Goal: Information Seeking & Learning: Check status

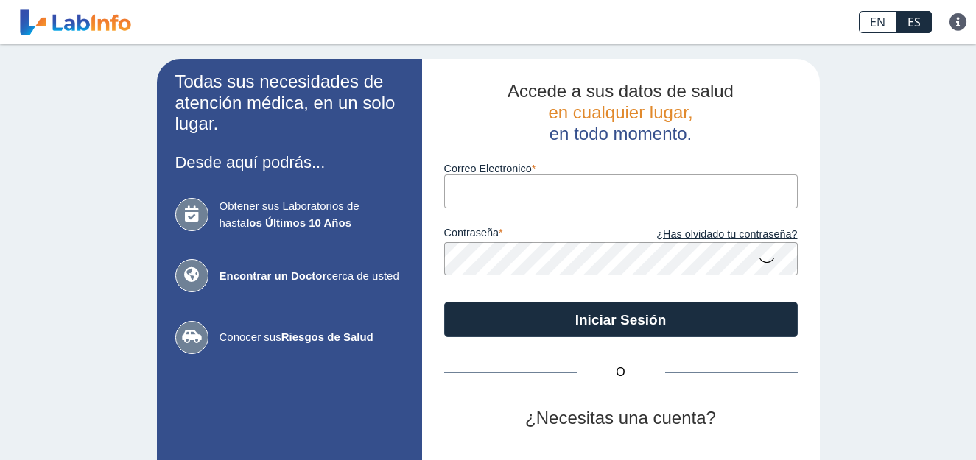
click at [513, 194] on input "Correo Electronico" at bounding box center [620, 191] width 353 height 33
type input "[EMAIL_ADDRESS][DOMAIN_NAME]"
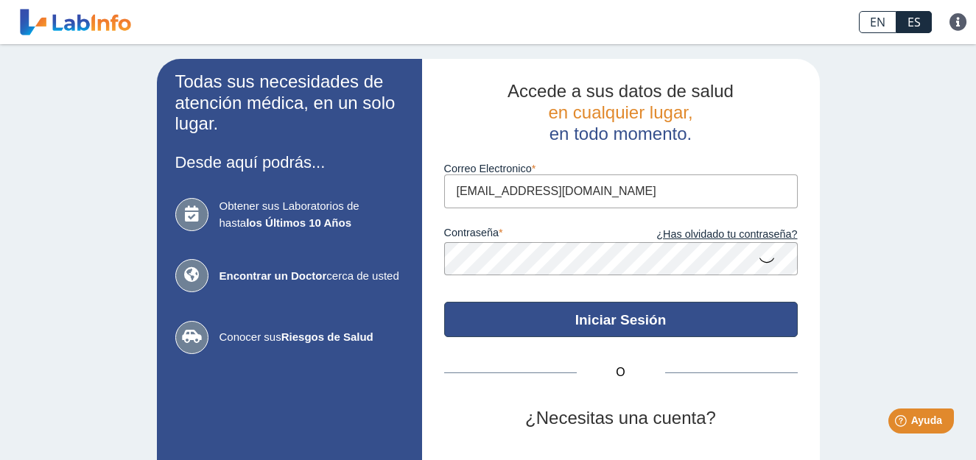
click at [656, 318] on button "Iniciar Sesión" at bounding box center [620, 319] width 353 height 35
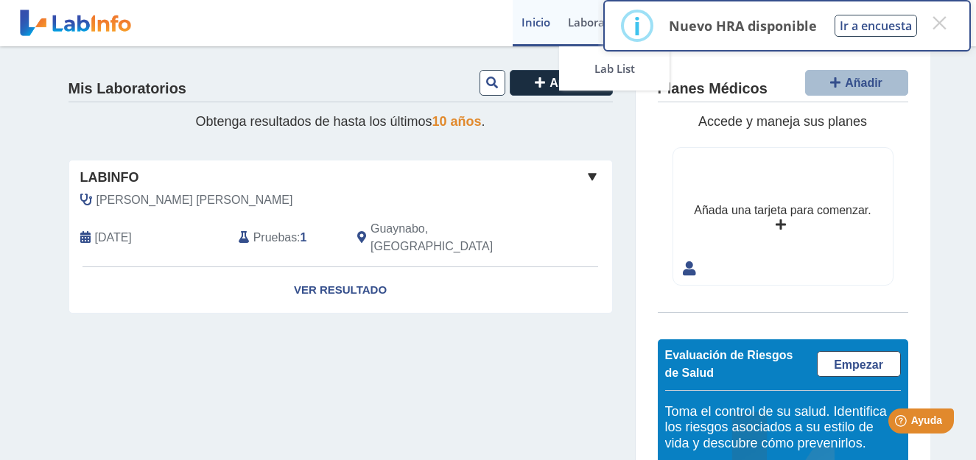
click at [582, 20] on link "Laboratorios" at bounding box center [601, 23] width 85 height 46
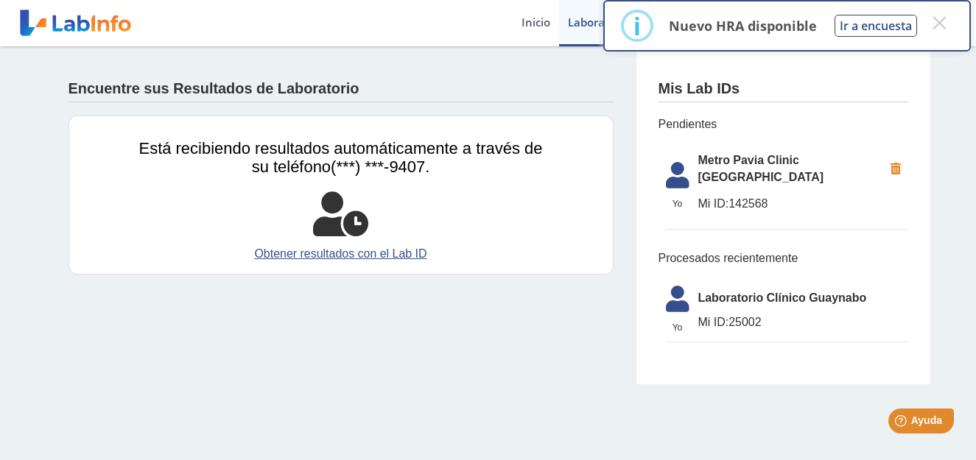
click at [727, 158] on span "Metro Pavia Clinic Bella Vista" at bounding box center [790, 169] width 185 height 35
click at [717, 172] on li "Yo Yo Metro Pavia Clinic Bella Vista Mi ID: 142568" at bounding box center [787, 187] width 242 height 86
click at [346, 99] on div "Encuentre sus Resultados de Laboratorio" at bounding box center [340, 85] width 545 height 34
click at [358, 227] on icon at bounding box center [340, 214] width 55 height 44
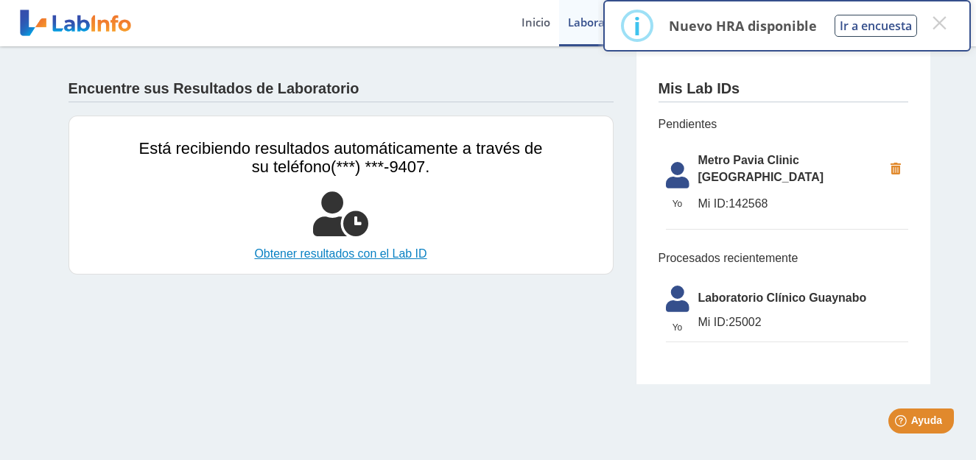
click at [350, 256] on link "Obtener resultados con el Lab ID" at bounding box center [341, 254] width 404 height 18
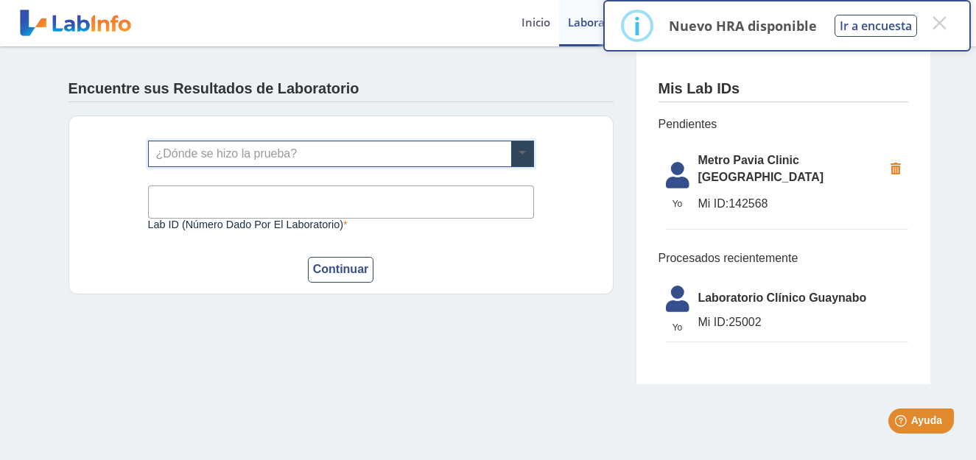
click at [519, 151] on span at bounding box center [522, 153] width 22 height 25
drag, startPoint x: 731, startPoint y: 189, endPoint x: 781, endPoint y: 189, distance: 50.1
click at [781, 195] on span "Mi ID: 142568" at bounding box center [790, 204] width 185 height 18
drag, startPoint x: 781, startPoint y: 189, endPoint x: 750, endPoint y: 183, distance: 31.4
copy span "142568"
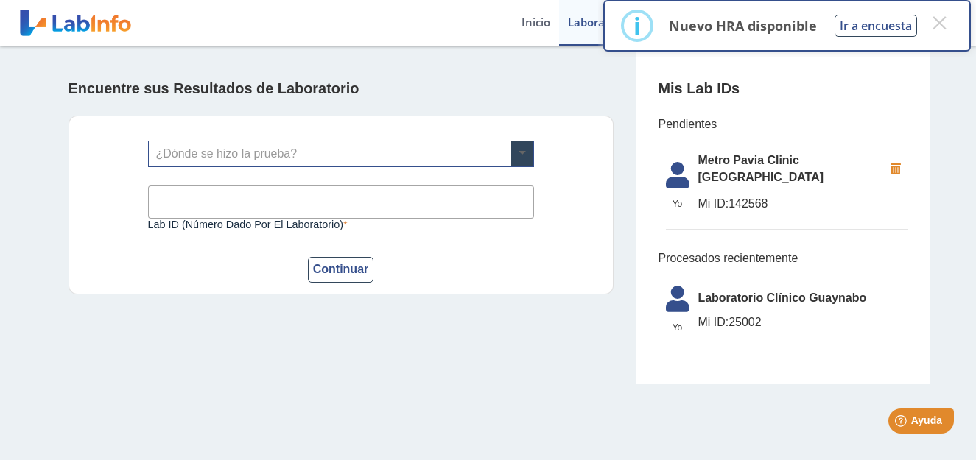
click at [524, 146] on span at bounding box center [522, 153] width 22 height 25
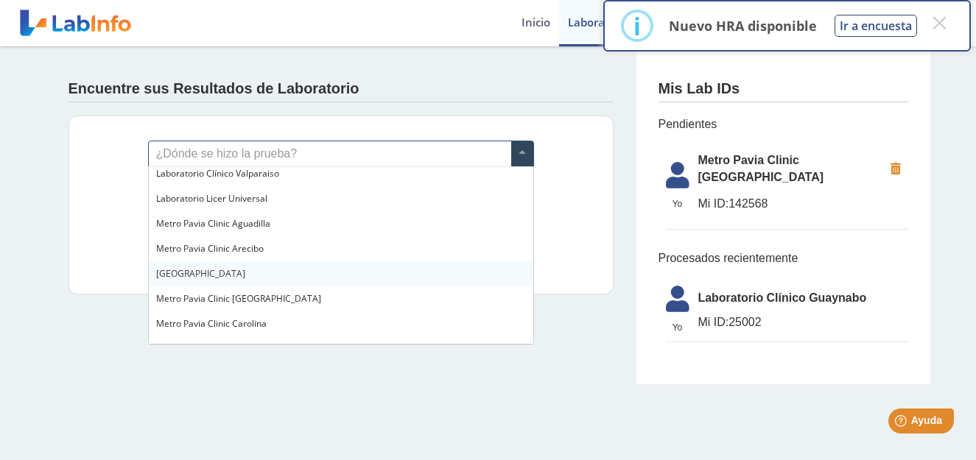
scroll to position [1031, 0]
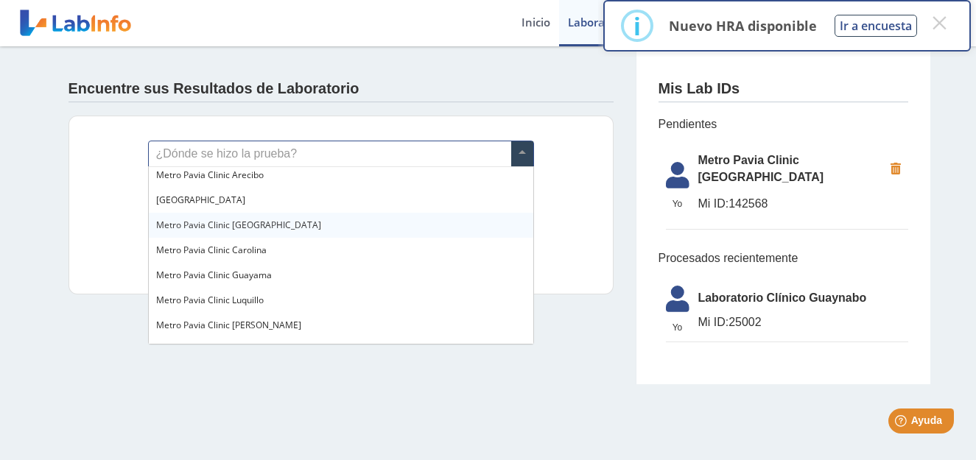
click at [258, 230] on span "Metro Pavia Clinic Bella Vista" at bounding box center [238, 225] width 165 height 13
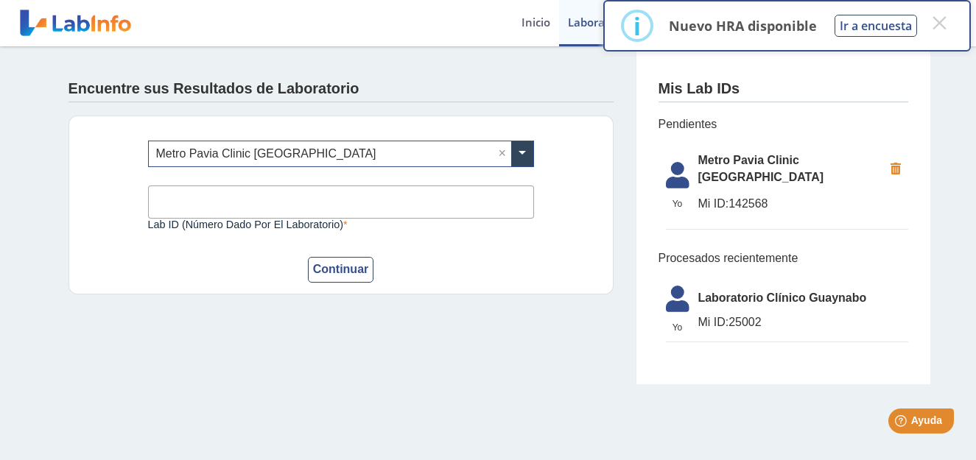
paste input "142568"
type input "142568"
click at [356, 270] on button "Continuar" at bounding box center [341, 270] width 66 height 26
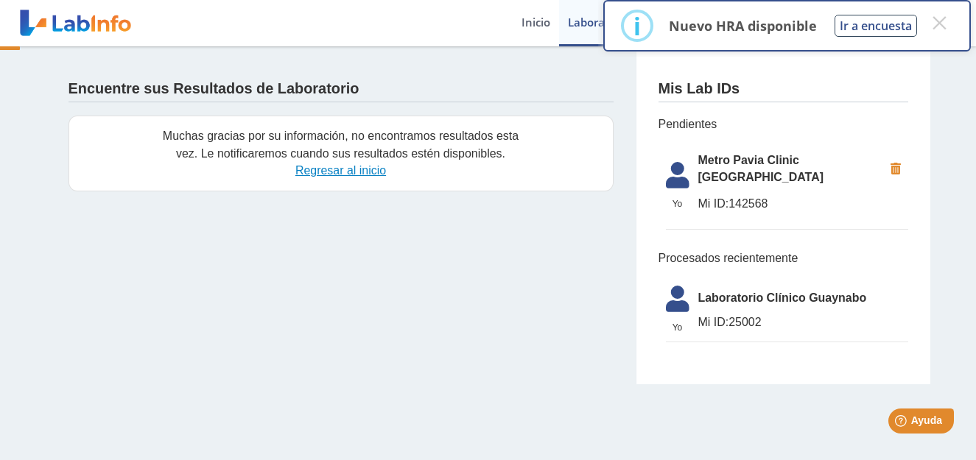
click at [362, 170] on link "Regresar al inicio" at bounding box center [340, 170] width 91 height 13
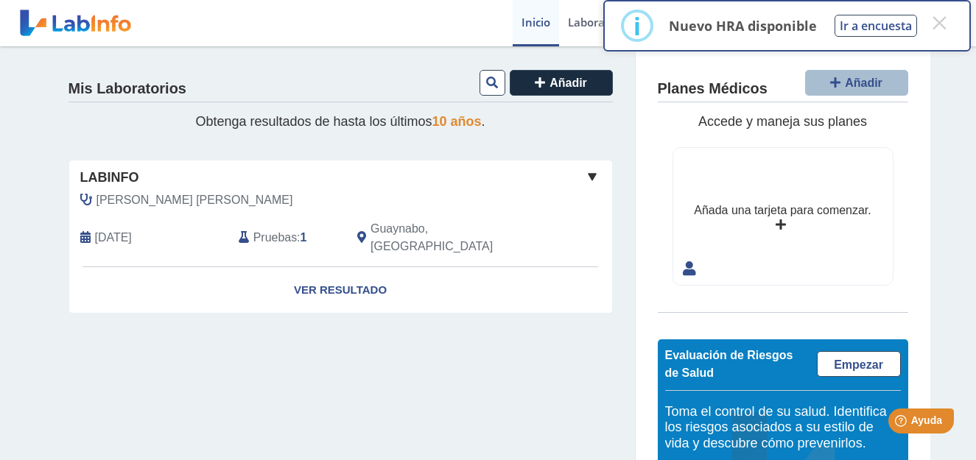
click at [112, 172] on span "labinfo" at bounding box center [109, 178] width 59 height 20
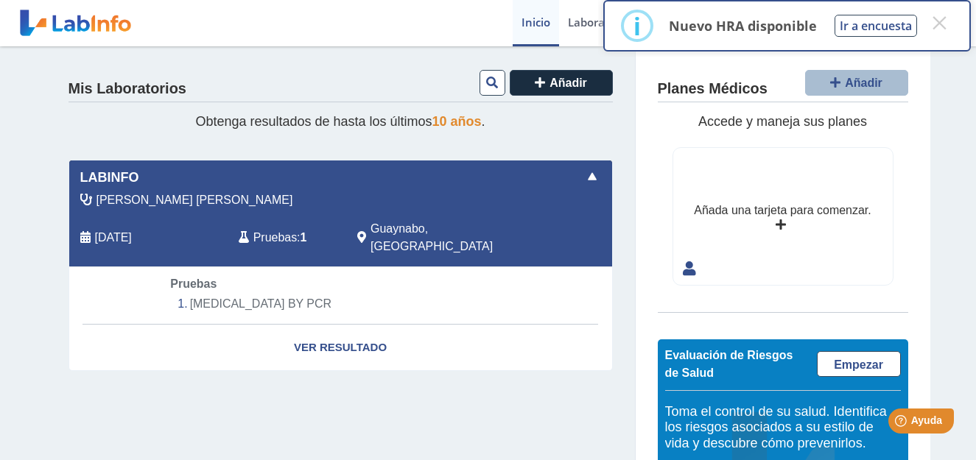
click at [590, 174] on span at bounding box center [592, 177] width 18 height 18
